Goal: Task Accomplishment & Management: Use online tool/utility

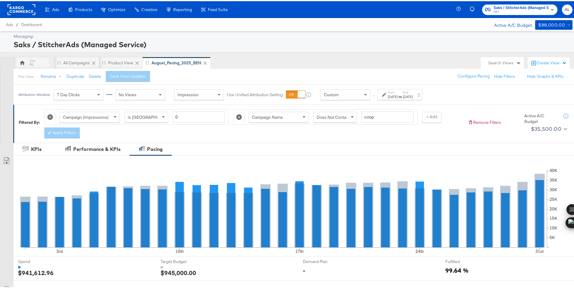
click at [346, 96] on div "Custom" at bounding box center [345, 94] width 49 height 10
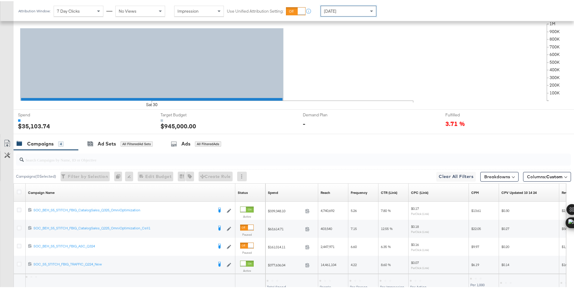
scroll to position [157, 0]
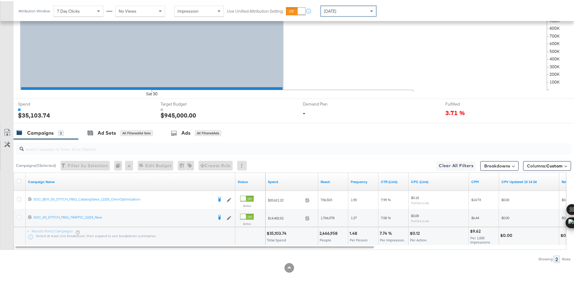
click at [275, 233] on div "$35,103.74" at bounding box center [277, 233] width 22 height 6
copy div "35,103.74"
click at [19, 178] on icon at bounding box center [19, 180] width 5 height 5
click at [0, 0] on input "checkbox" at bounding box center [0, 0] width 0 height 0
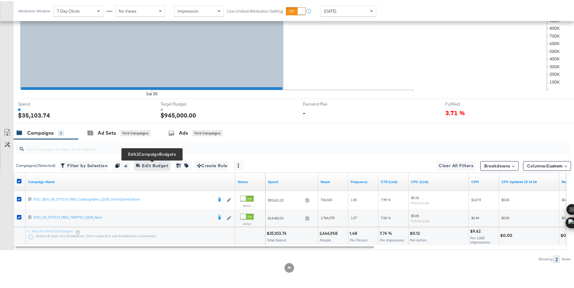
click at [152, 164] on span "Edit 2 Campaign Budgets Edit Budget" at bounding box center [152, 165] width 32 height 8
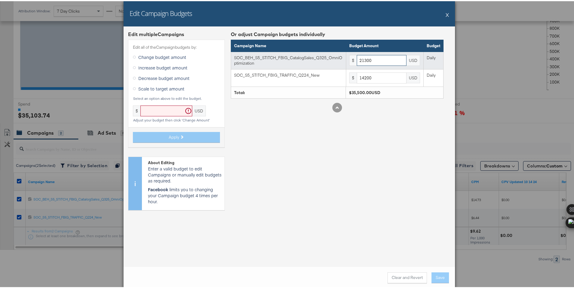
click at [393, 61] on input "21300" at bounding box center [381, 59] width 50 height 11
paste input "473"
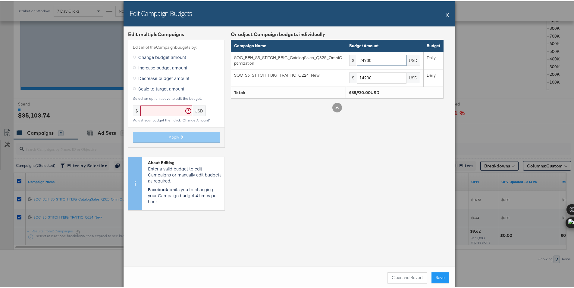
type input "24730"
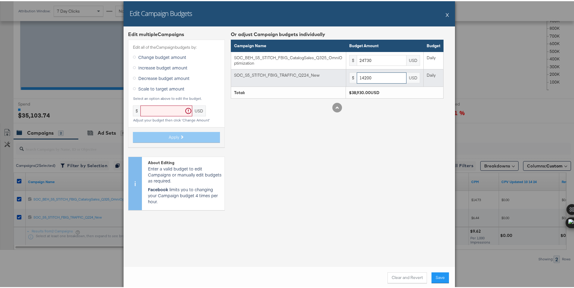
click at [368, 79] on input "14200" at bounding box center [381, 76] width 50 height 11
paste input "6486"
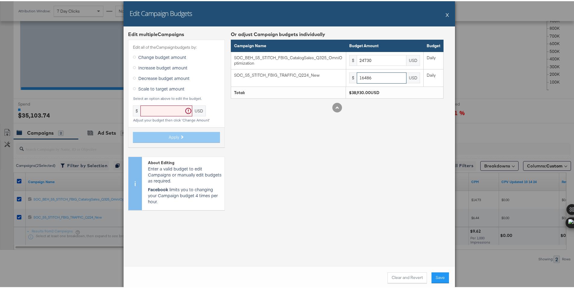
type input "16486"
drag, startPoint x: 388, startPoint y: 168, endPoint x: 405, endPoint y: 223, distance: 58.1
click at [388, 168] on div "Or adjust Campaign budgets individually Campaign Name Budget Amount Budget SOC_…" at bounding box center [337, 122] width 213 height 184
click at [436, 276] on button "Save" at bounding box center [439, 277] width 17 height 11
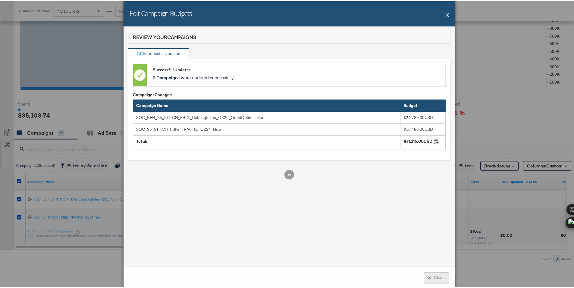
click at [434, 279] on button "Close" at bounding box center [435, 277] width 25 height 11
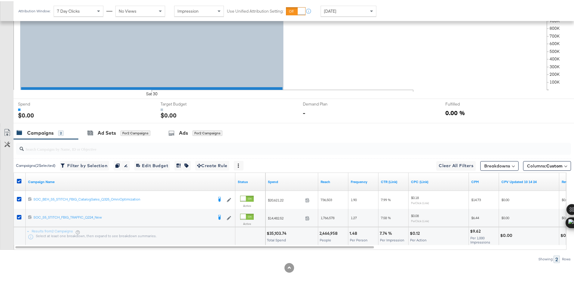
scroll to position [0, 0]
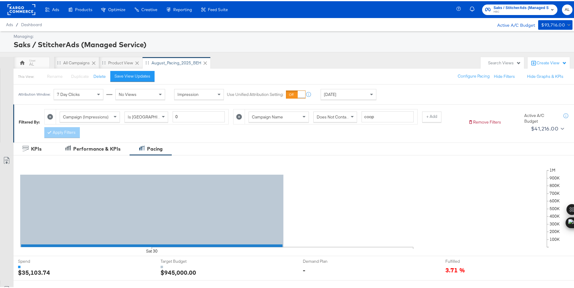
click at [18, 8] on rect at bounding box center [22, 8] width 28 height 11
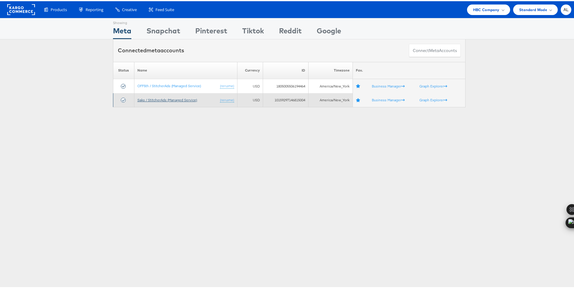
click at [151, 98] on link "Saks / StitcherAds (Managed Service)" at bounding box center [167, 99] width 60 height 5
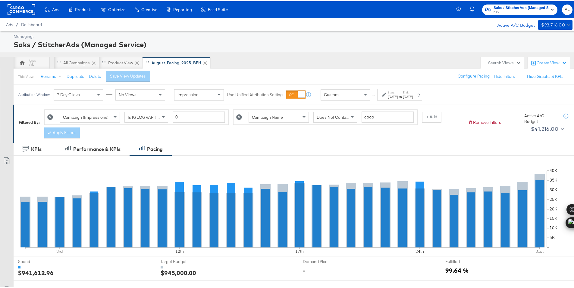
click at [370, 98] on div "↑ Start: Aug 1st 2025 to End: Aug 31st 2025" at bounding box center [396, 93] width 52 height 11
click at [367, 98] on span at bounding box center [366, 94] width 8 height 10
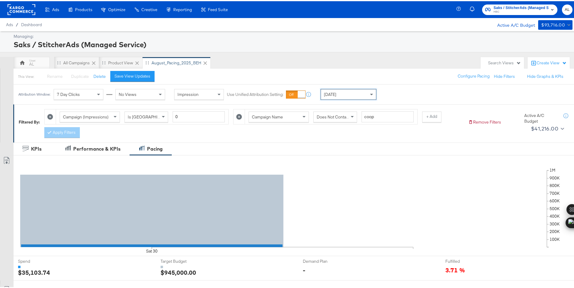
click at [22, 12] on rect at bounding box center [22, 8] width 28 height 11
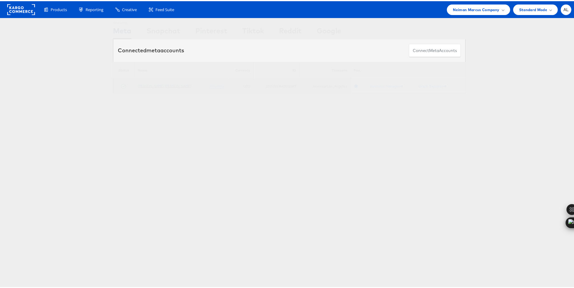
click at [141, 86] on link "[PERSON_NAME] [PERSON_NAME]" at bounding box center [164, 84] width 53 height 5
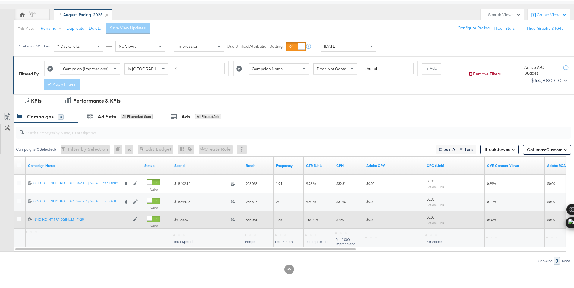
scroll to position [50, 0]
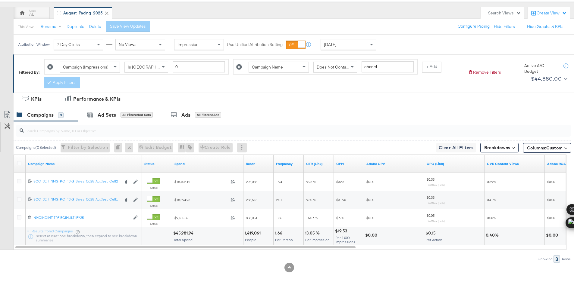
click at [177, 231] on div "$45,981.94" at bounding box center [184, 232] width 22 height 6
copy div "45,981.94"
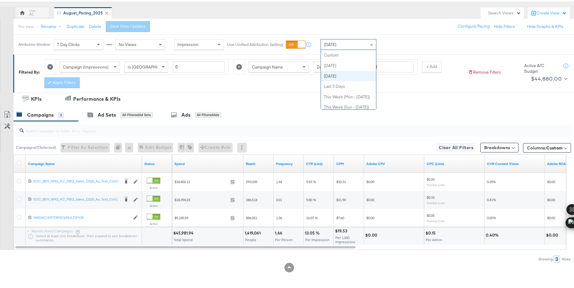
click at [371, 47] on span at bounding box center [372, 43] width 8 height 10
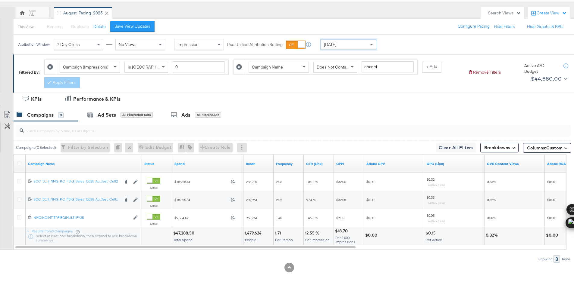
click at [186, 232] on div "$47,288.50" at bounding box center [184, 232] width 23 height 6
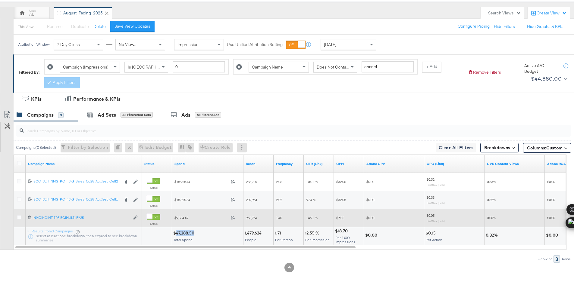
copy div "47,288.50"
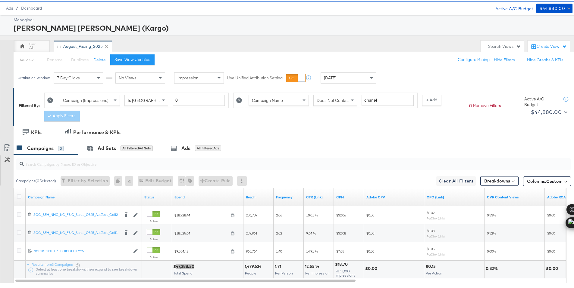
scroll to position [0, 0]
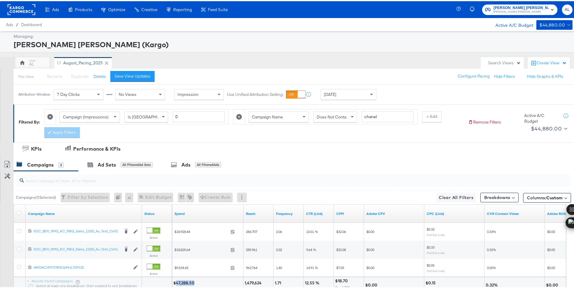
click at [18, 6] on rect at bounding box center [22, 8] width 28 height 11
click at [17, 7] on rect at bounding box center [22, 8] width 28 height 11
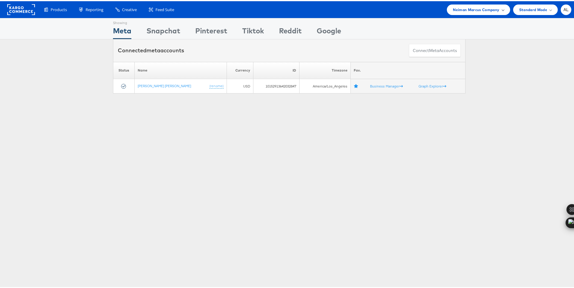
click at [501, 9] on span at bounding box center [502, 8] width 3 height 3
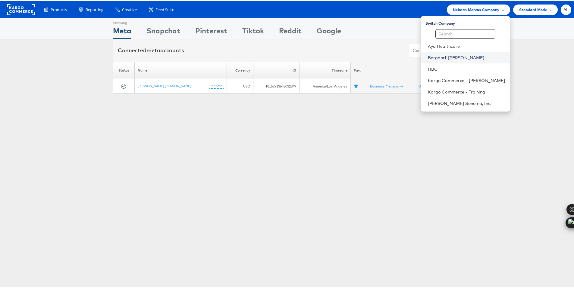
click at [439, 58] on link "Bergdorf [PERSON_NAME]" at bounding box center [465, 57] width 77 height 6
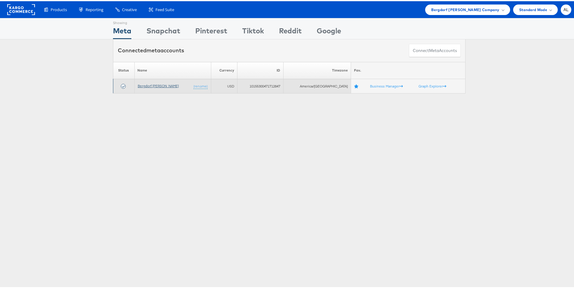
click at [148, 83] on link "Bergdorf [PERSON_NAME]" at bounding box center [158, 84] width 41 height 5
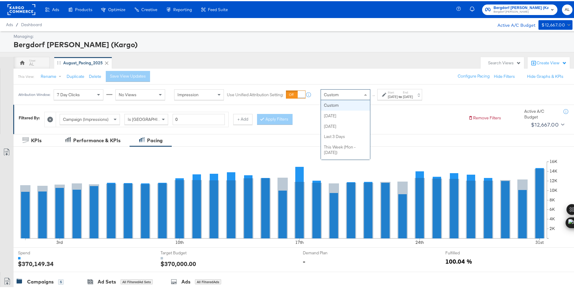
click at [351, 96] on div "Custom" at bounding box center [345, 94] width 49 height 10
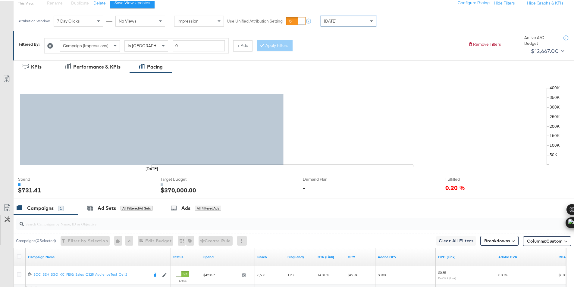
scroll to position [131, 0]
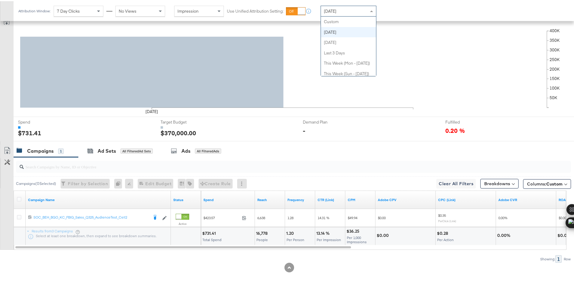
click at [344, 12] on div "[DATE]" at bounding box center [348, 10] width 55 height 10
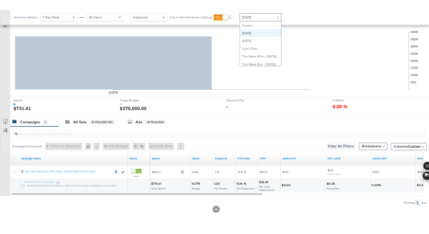
scroll to position [11, 0]
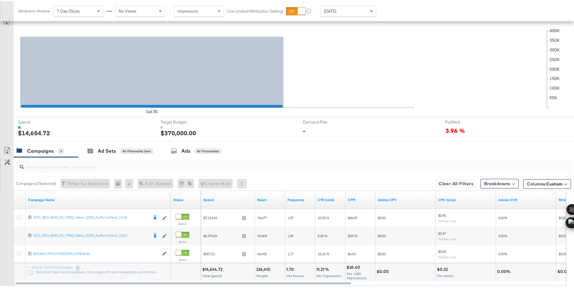
click at [210, 268] on div "$14,654.72" at bounding box center [213, 269] width 22 height 6
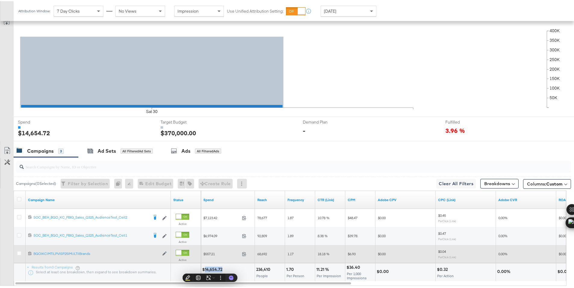
copy div "14,654.72"
